Goal: Information Seeking & Learning: Find specific fact

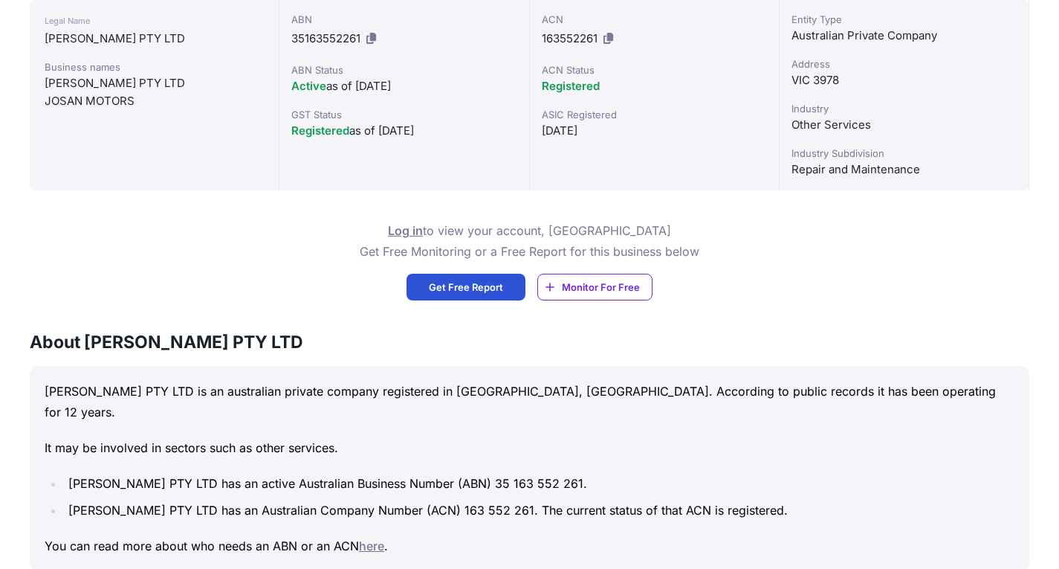
scroll to position [297, 0]
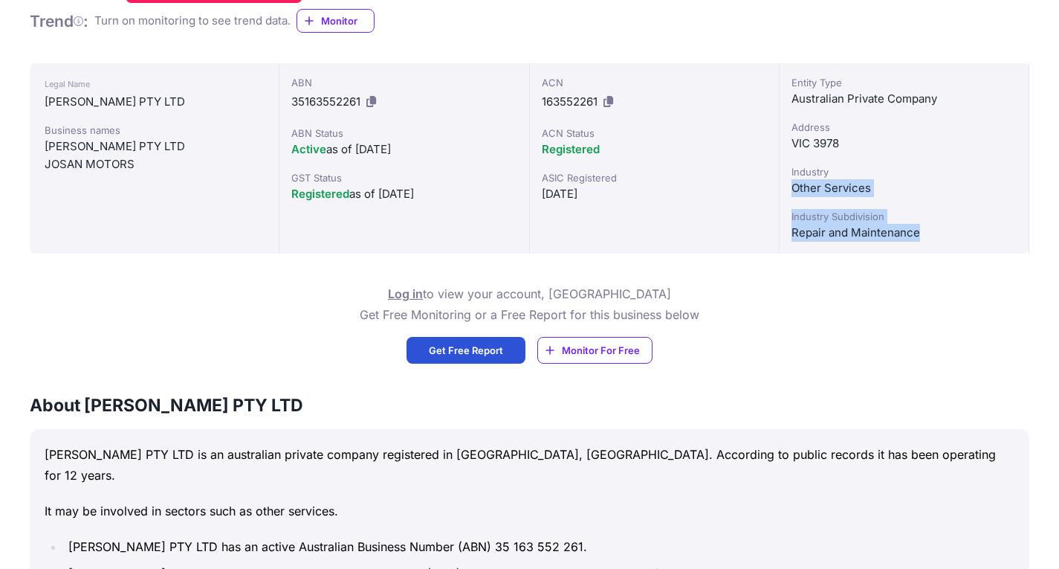
drag, startPoint x: 793, startPoint y: 187, endPoint x: 919, endPoint y: 239, distance: 136.4
click at [919, 239] on div "Entity Type Australian Private Company Address VIC 3978 Industry Other Services…" at bounding box center [905, 158] width 250 height 190
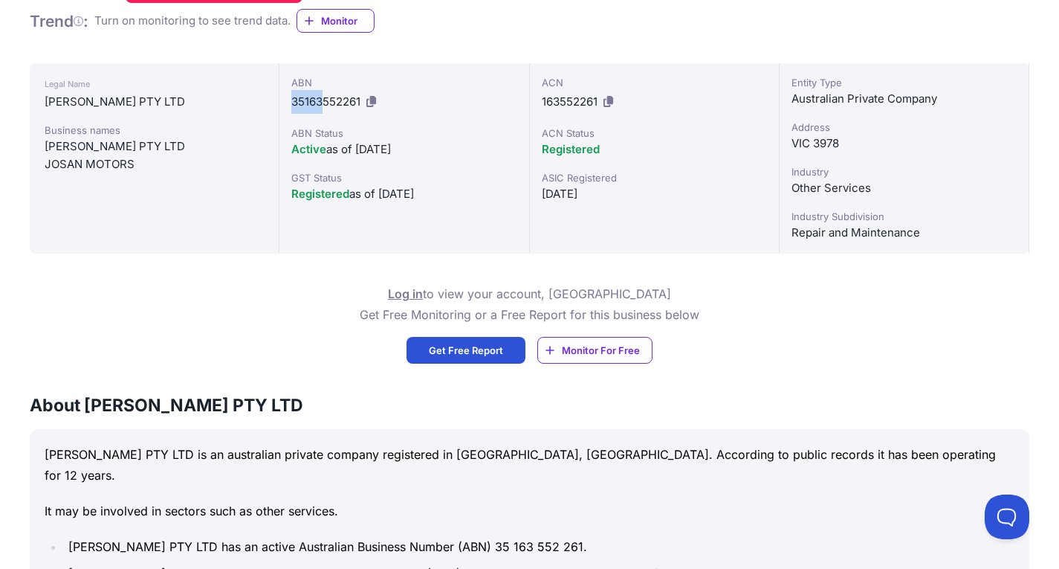
drag, startPoint x: 291, startPoint y: 100, endPoint x: 324, endPoint y: 101, distance: 32.7
click at [324, 101] on span "35163552261" at bounding box center [325, 101] width 69 height 14
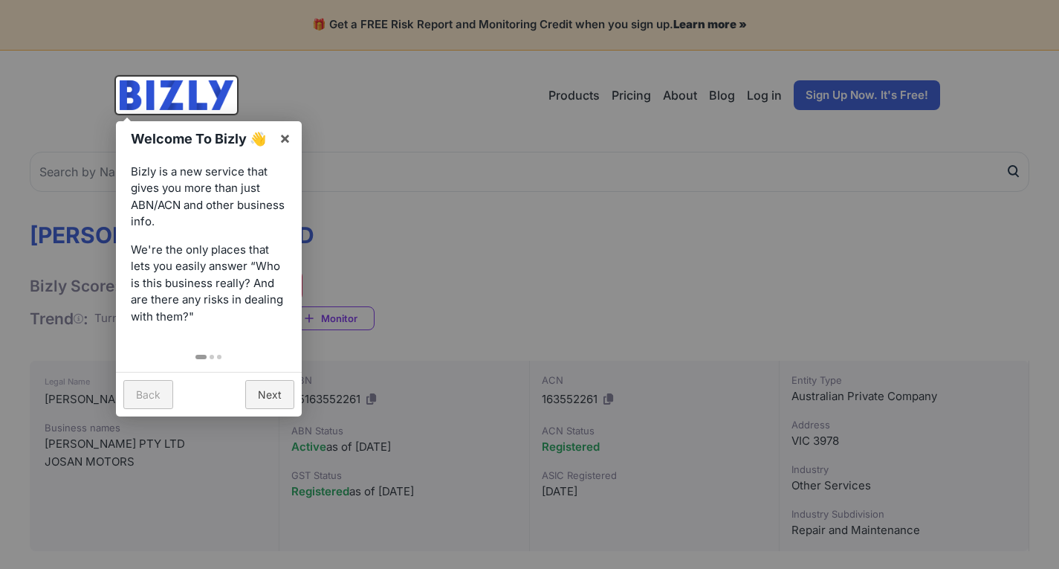
click at [450, 129] on div at bounding box center [529, 284] width 1059 height 569
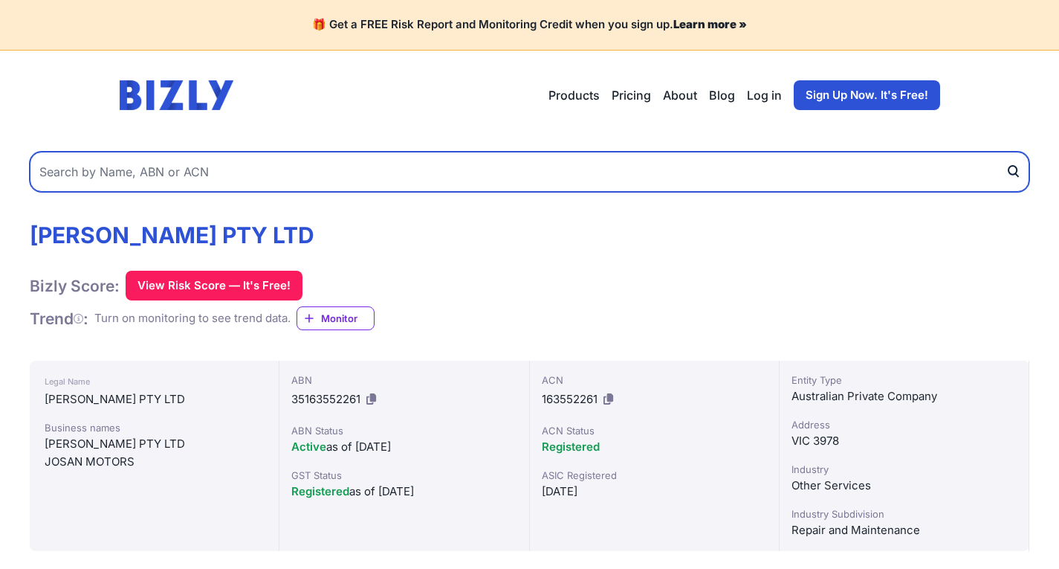
click at [284, 178] on input "text" at bounding box center [530, 172] width 1000 height 40
paste input "34685833890"
type input "34685833890"
click at [1006, 152] on button "submit" at bounding box center [1018, 172] width 24 height 40
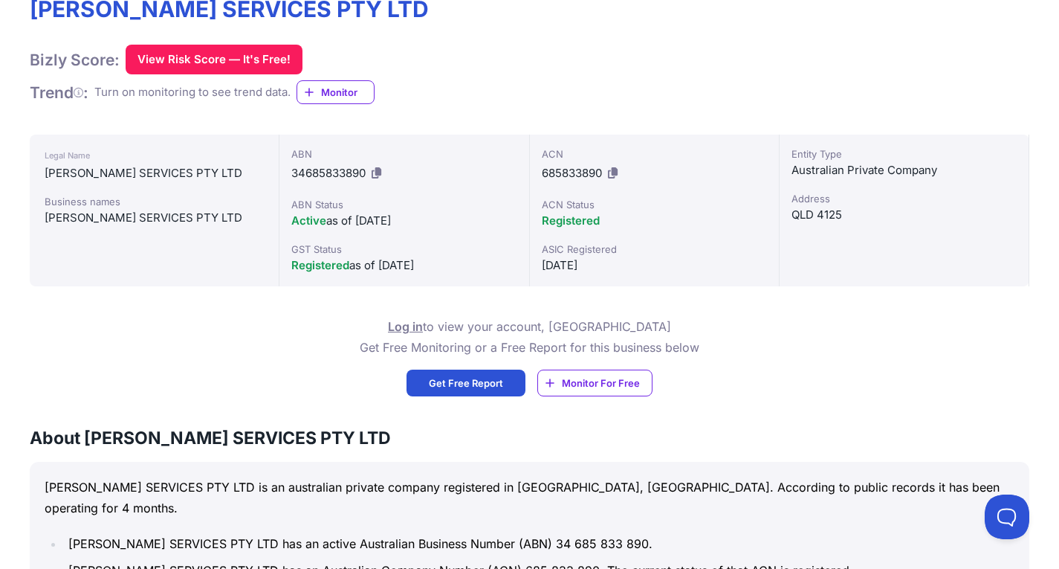
scroll to position [297, 0]
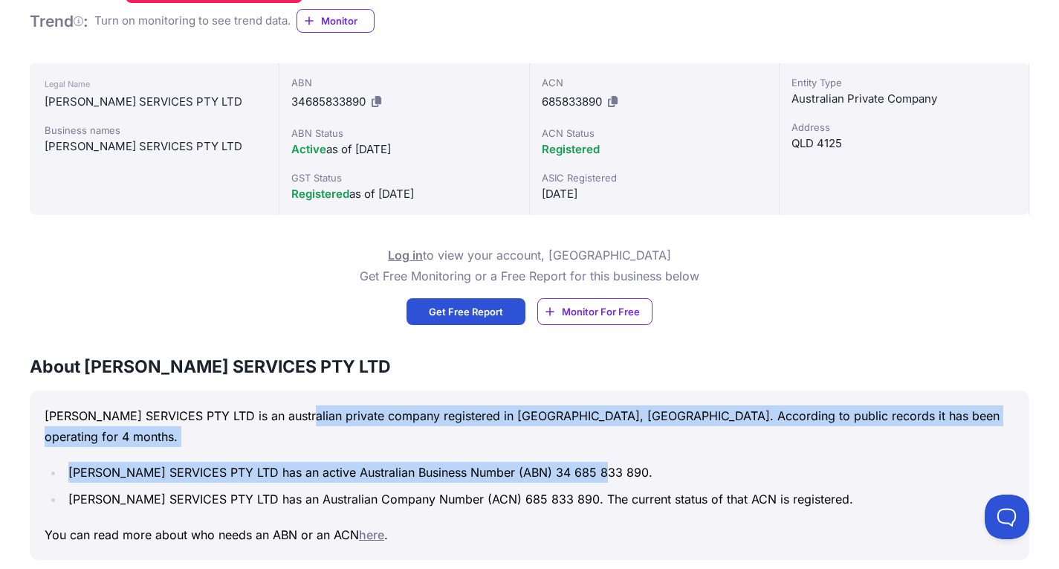
drag, startPoint x: 300, startPoint y: 401, endPoint x: 792, endPoint y: 455, distance: 494.2
click at [859, 442] on div "[PERSON_NAME] SERVICES PTY LTD is an australian private company registered in […" at bounding box center [530, 474] width 1000 height 169
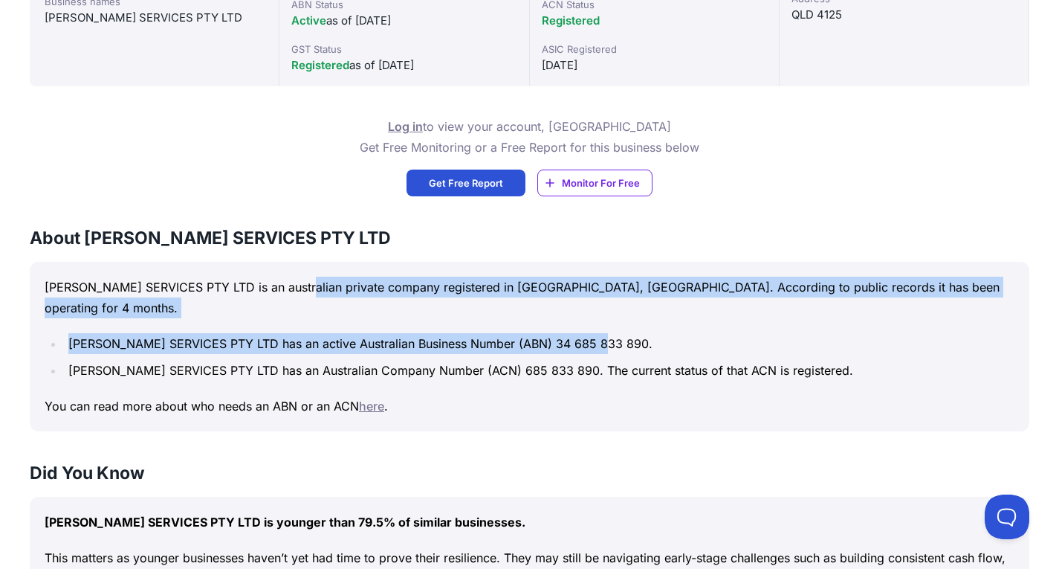
scroll to position [446, 0]
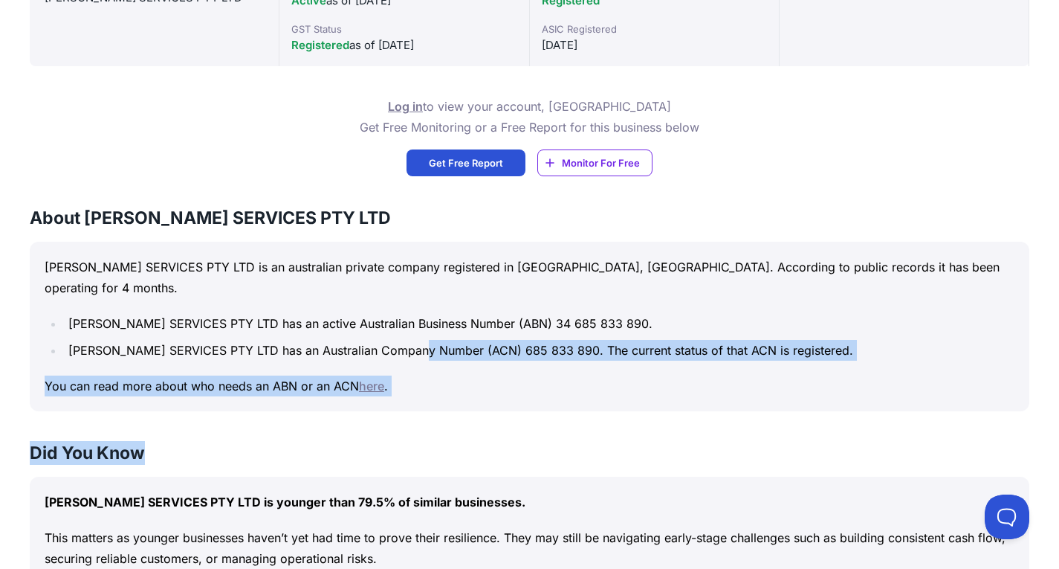
drag, startPoint x: 430, startPoint y: 336, endPoint x: 719, endPoint y: 436, distance: 306.5
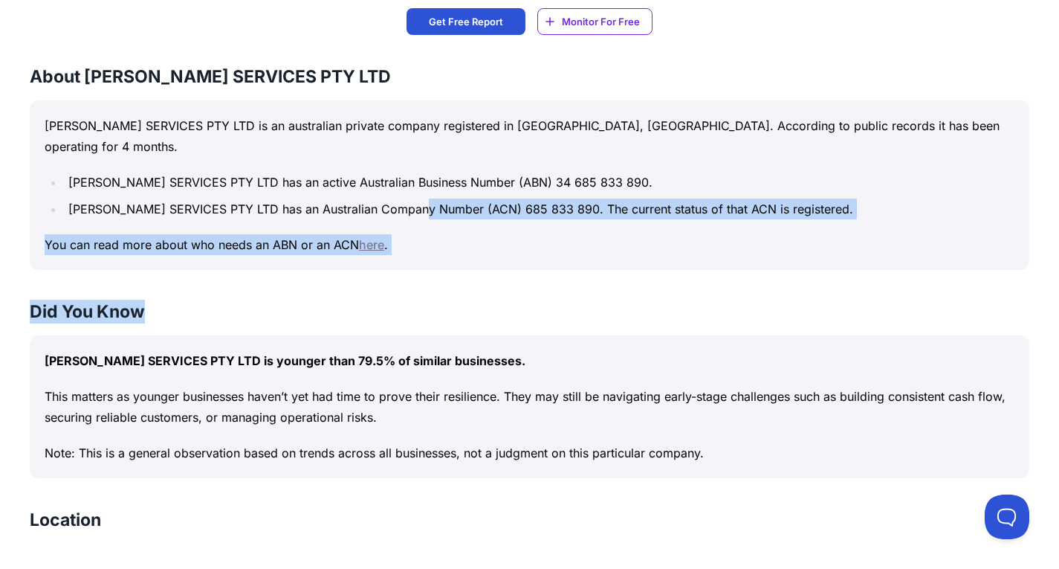
scroll to position [595, 0]
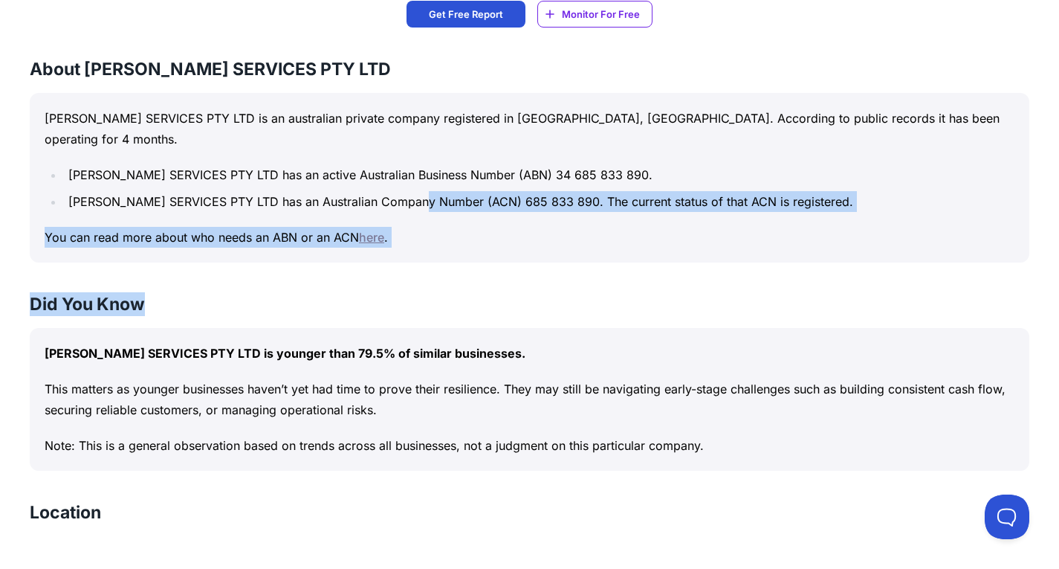
drag, startPoint x: 371, startPoint y: 367, endPoint x: 629, endPoint y: 407, distance: 260.9
click at [629, 407] on div "[PERSON_NAME] SERVICES PTY LTD is younger than 79.5% of similar businesses. Thi…" at bounding box center [530, 399] width 1000 height 143
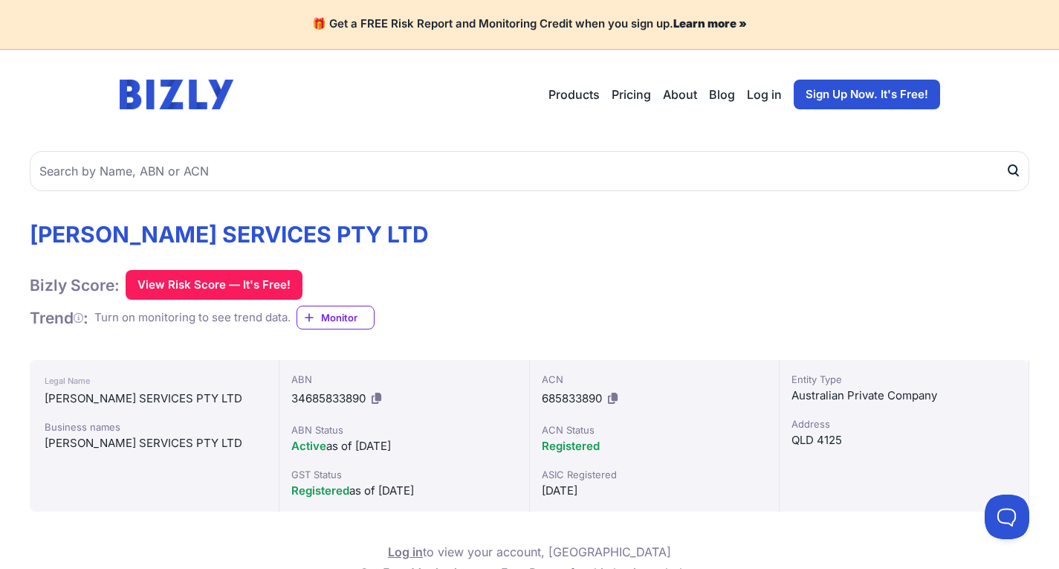
scroll to position [0, 0]
